Goal: Task Accomplishment & Management: Complete application form

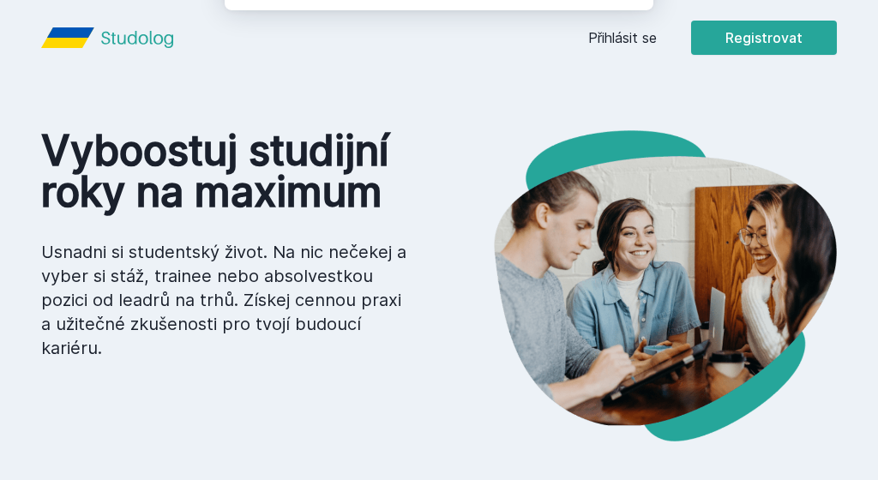
click at [442, 117] on button "Ne" at bounding box center [442, 110] width 62 height 43
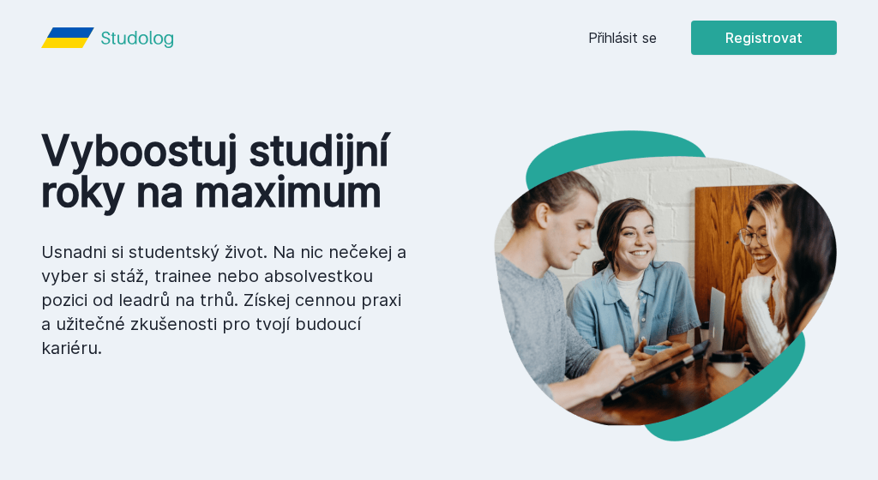
click at [610, 34] on link "Přihlásit se" at bounding box center [622, 37] width 69 height 21
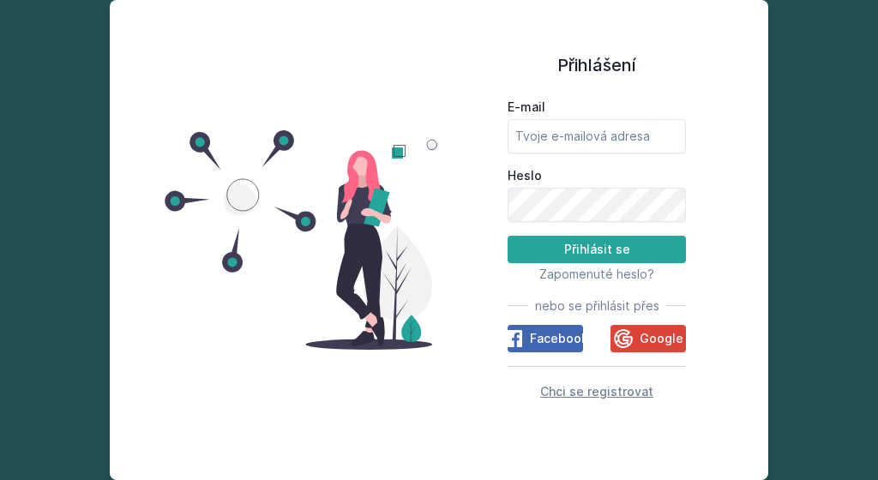
click at [567, 387] on span "Chci se registrovat" at bounding box center [596, 391] width 113 height 15
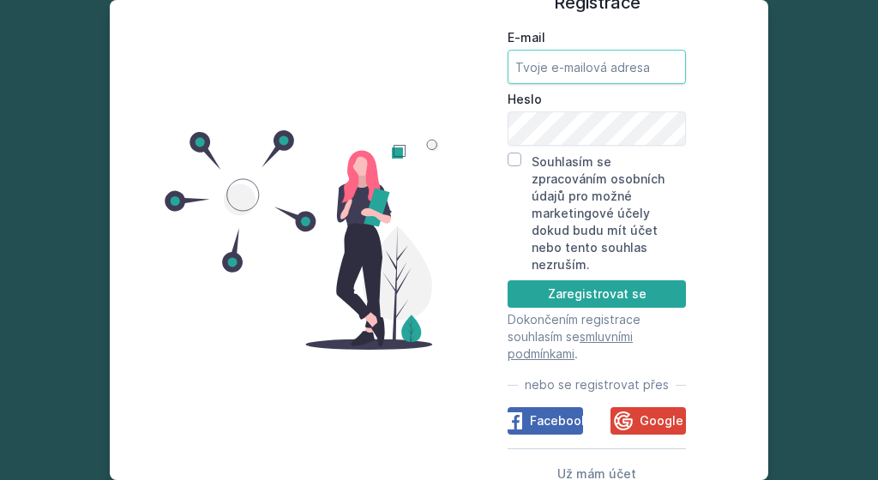
click at [591, 70] on input "E-mail" at bounding box center [596, 67] width 178 height 34
type input "[EMAIL_ADDRESS][DOMAIN_NAME]"
click at [520, 166] on input "Souhlasím se zpracováním osobních údajů pro možné marketingové účely dokud budu…" at bounding box center [514, 160] width 14 height 14
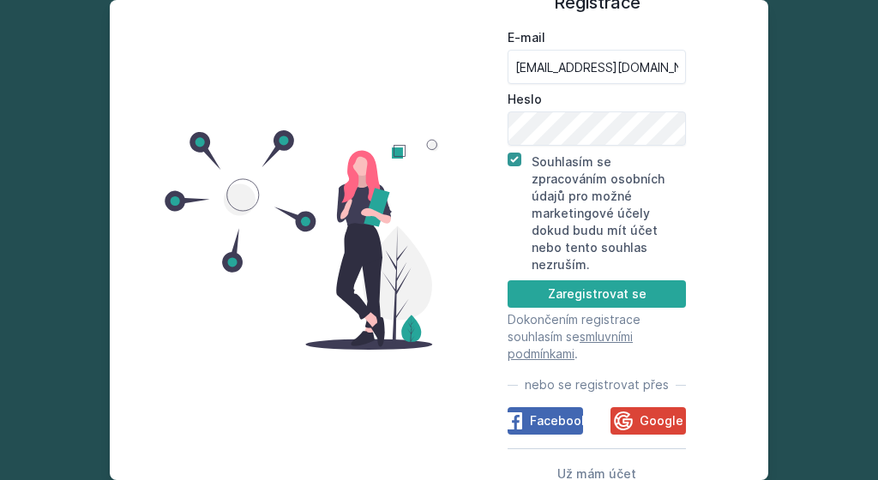
checkbox input "true"
click at [530, 280] on button "Zaregistrovat se" at bounding box center [596, 293] width 178 height 27
click at [561, 280] on button "Zaregistrovat se" at bounding box center [596, 293] width 178 height 27
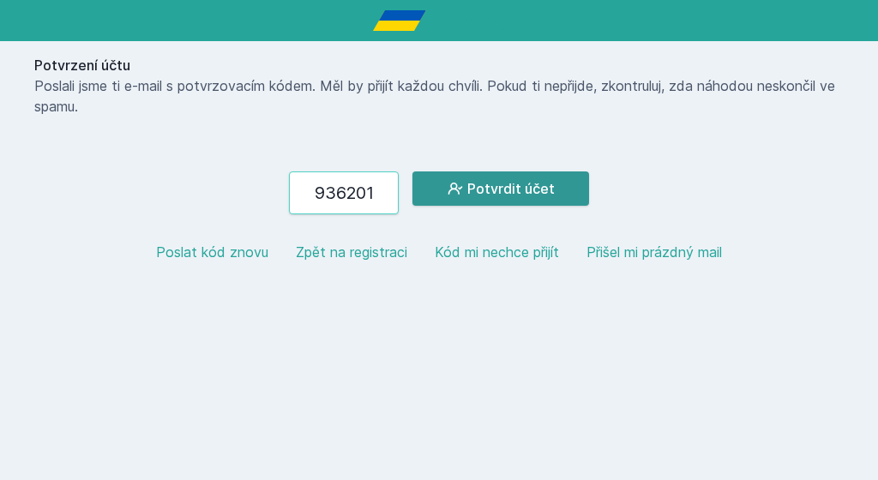
type input "936201"
click at [489, 189] on button "Potvrdit účet" at bounding box center [500, 188] width 177 height 34
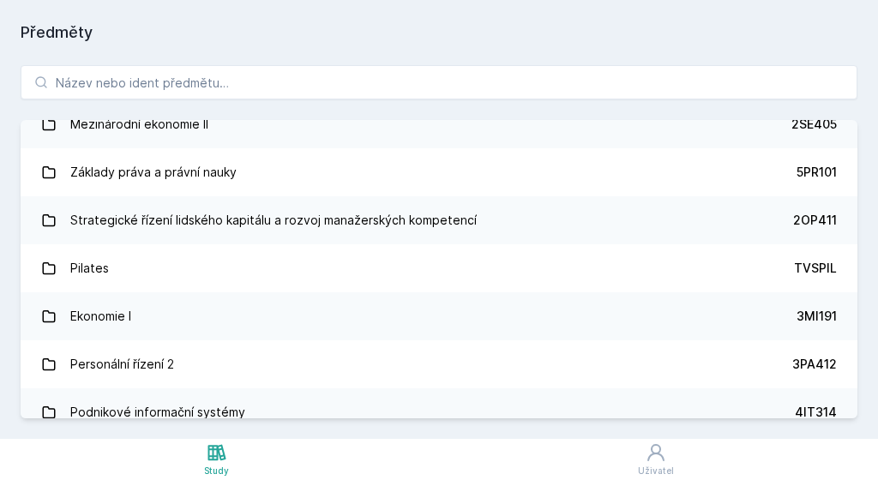
scroll to position [4599, 0]
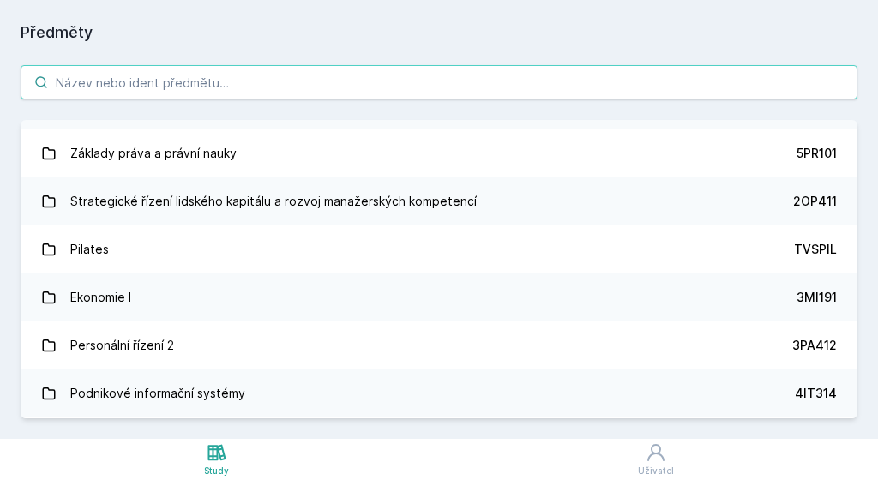
click at [399, 77] on input "search" at bounding box center [439, 82] width 837 height 34
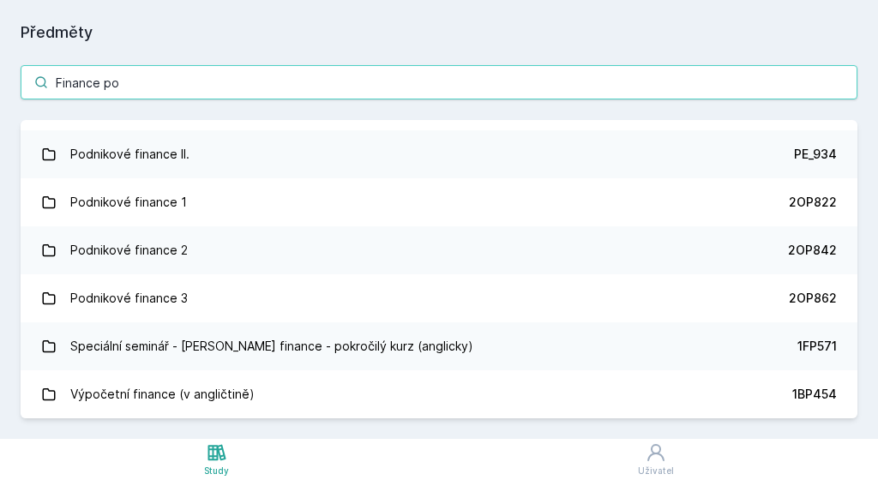
scroll to position [134, 0]
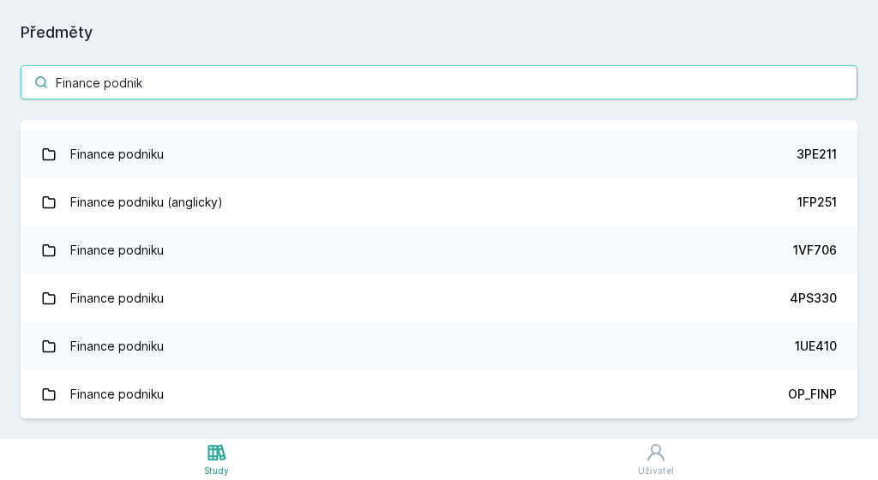
type input "Finance podniku"
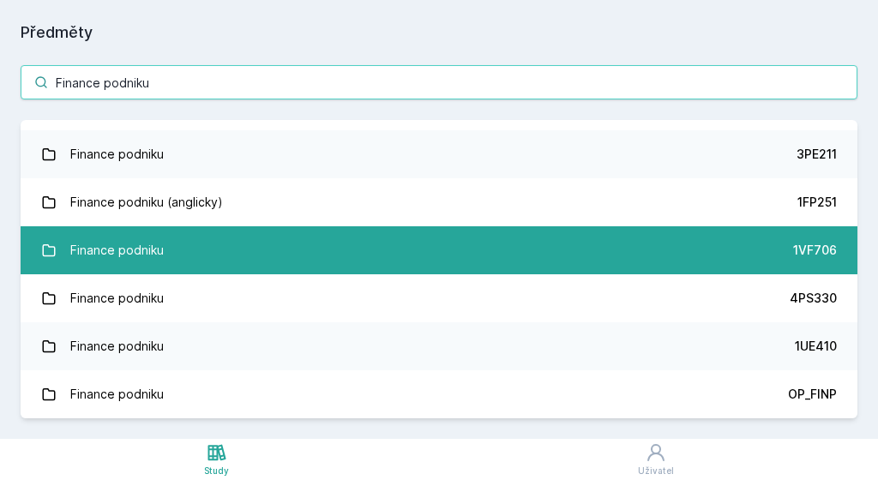
scroll to position [0, 0]
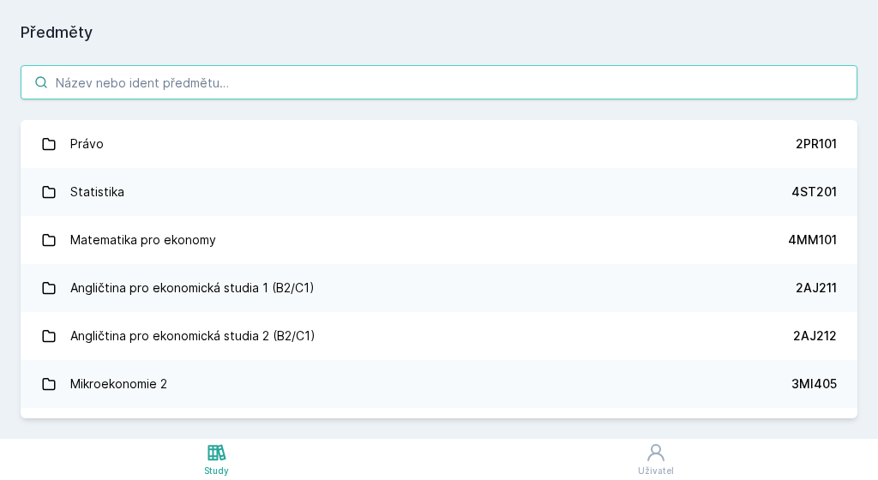
click at [382, 83] on input "search" at bounding box center [439, 82] width 837 height 34
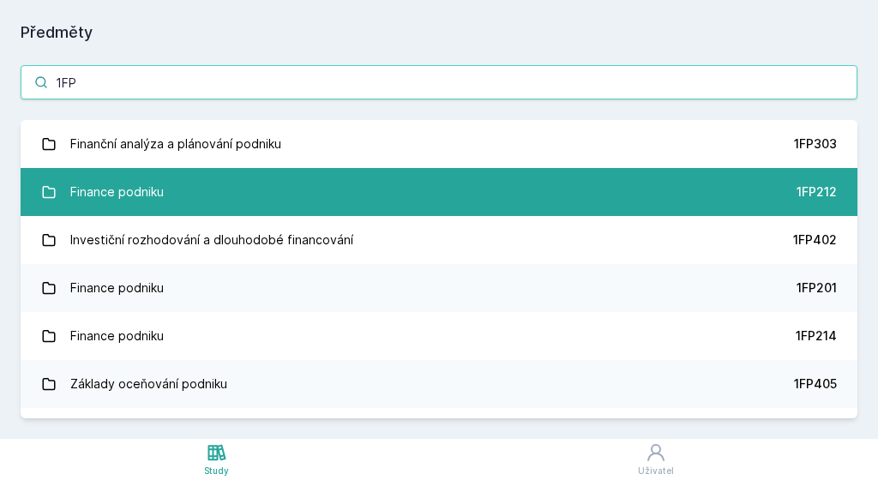
type input "1FP"
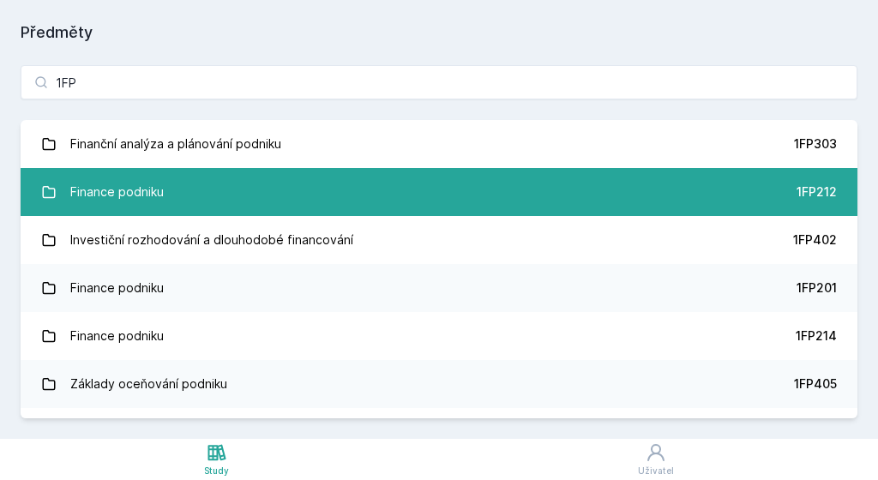
click at [232, 195] on link "Finance podniku 1FP212" at bounding box center [439, 192] width 837 height 48
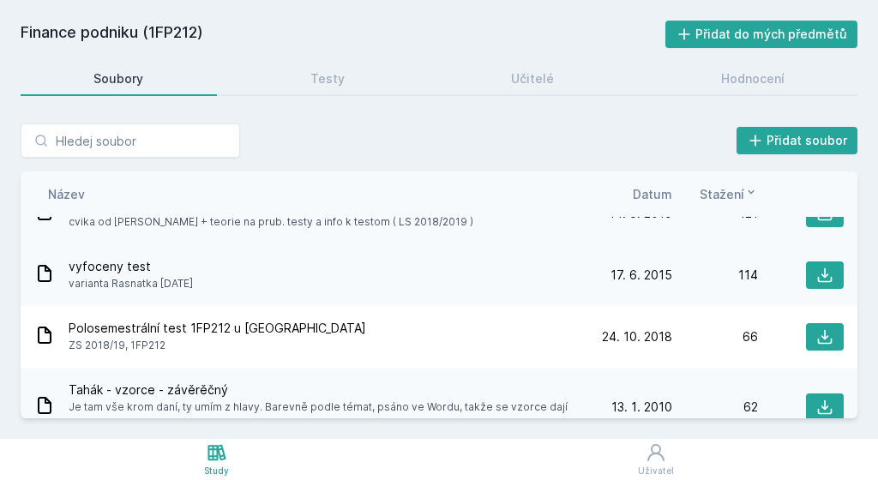
scroll to position [317, 0]
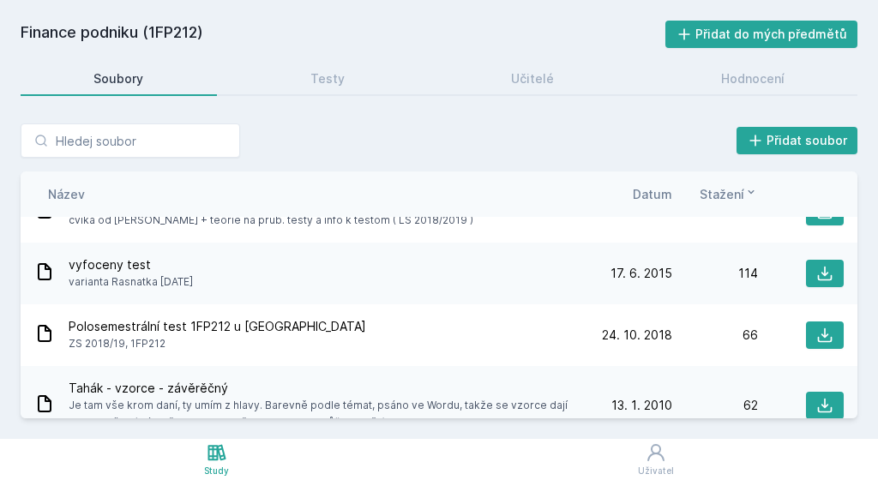
click at [140, 267] on span "vyfoceny test" at bounding box center [131, 264] width 124 height 17
click at [34, 273] on icon at bounding box center [44, 271] width 21 height 21
click at [828, 271] on icon at bounding box center [824, 273] width 17 height 17
